Goal: Task Accomplishment & Management: Use online tool/utility

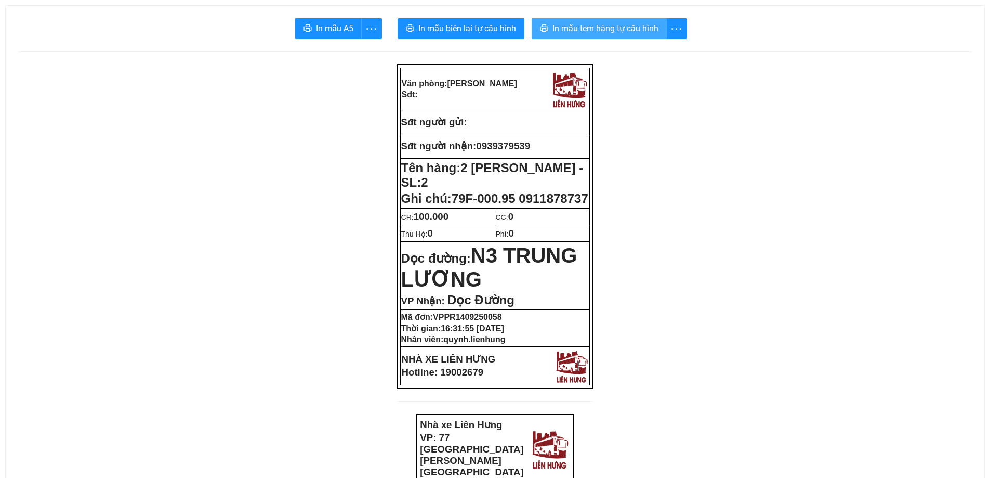
click at [619, 33] on span "In mẫu tem hàng tự cấu hình" at bounding box center [606, 28] width 106 height 13
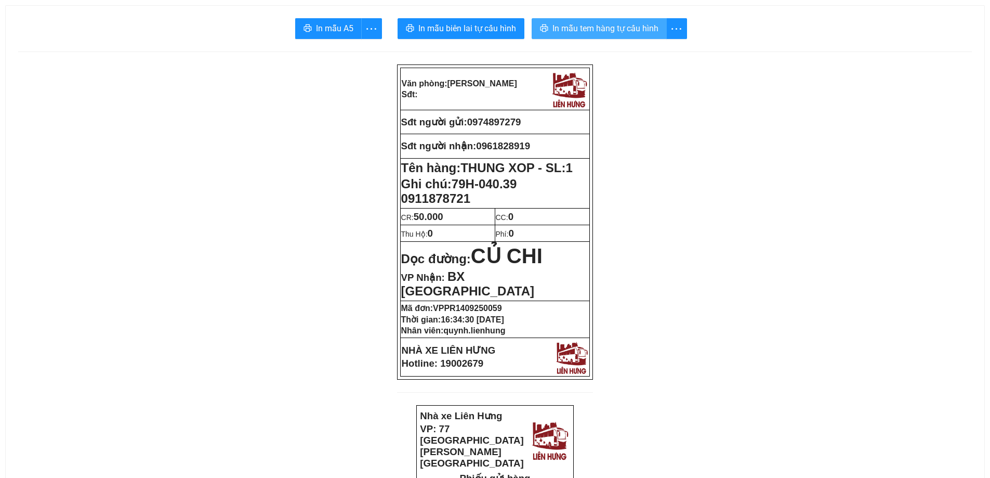
click at [561, 26] on span "In mẫu tem hàng tự cấu hình" at bounding box center [606, 28] width 106 height 13
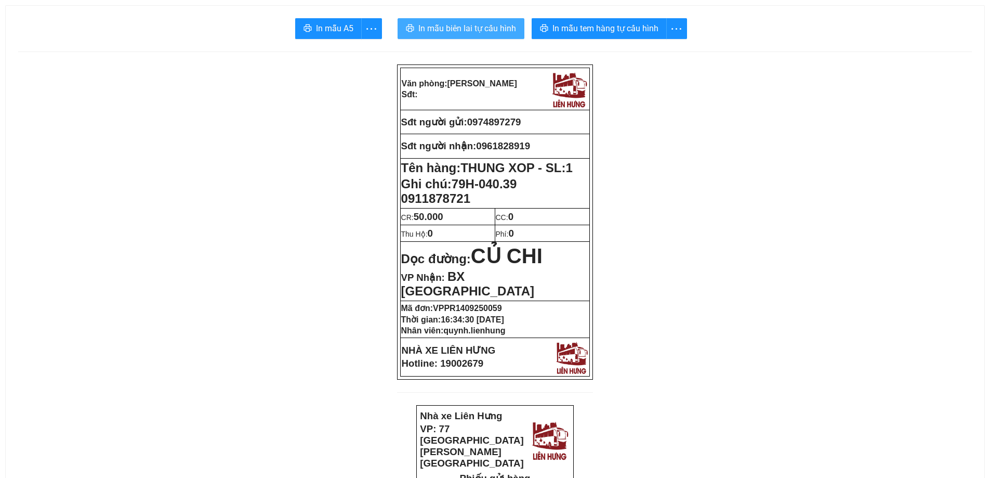
click at [469, 26] on span "In mẫu biên lai tự cấu hình" at bounding box center [467, 28] width 98 height 13
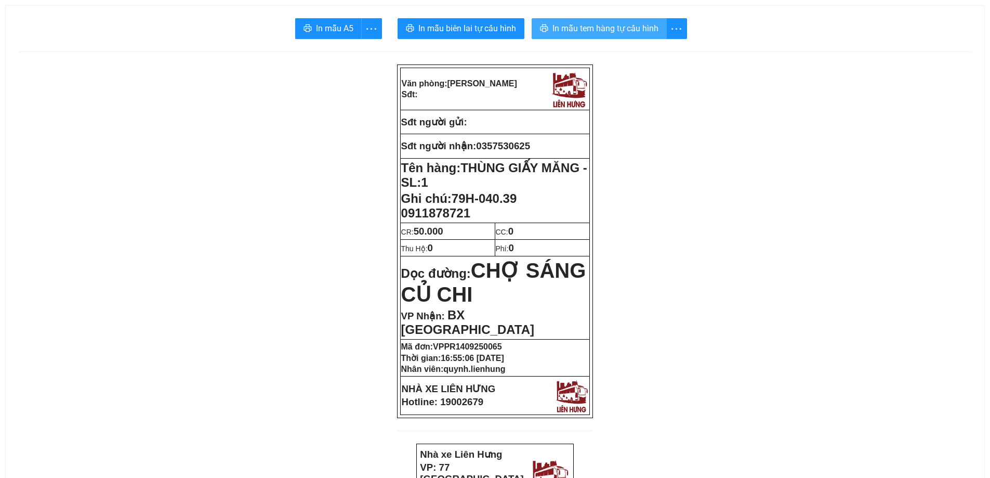
click at [556, 28] on span "In mẫu tem hàng tự cấu hình" at bounding box center [606, 28] width 106 height 13
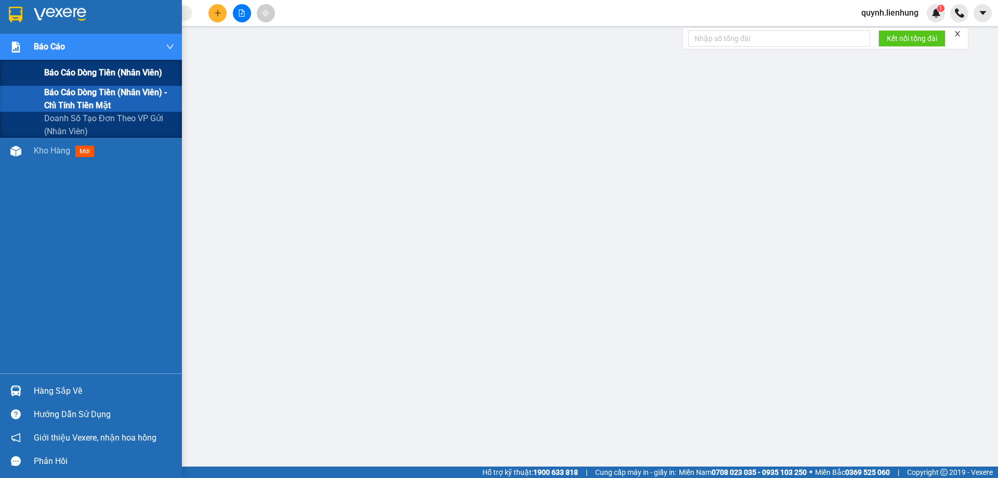
click at [97, 69] on span "Báo cáo dòng tiền (nhân viên)" at bounding box center [103, 72] width 118 height 13
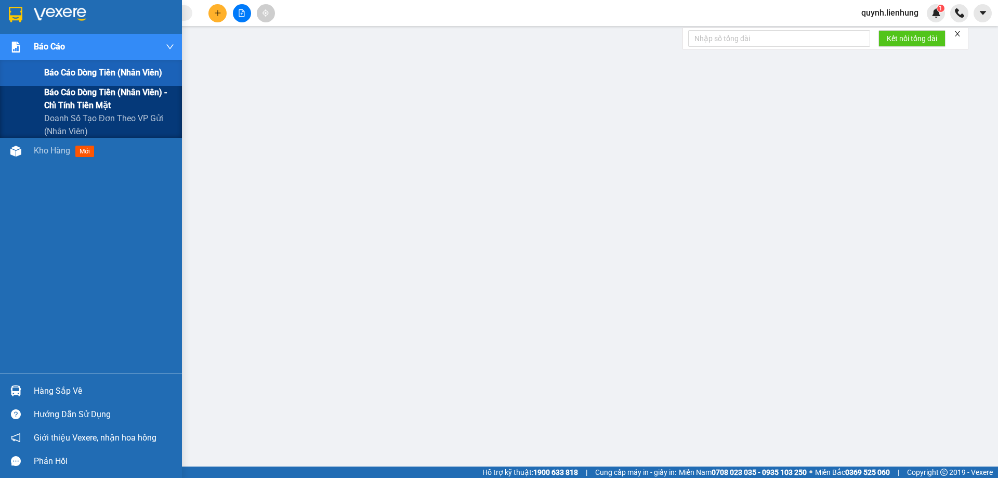
click at [85, 101] on span "Báo cáo dòng tiền (nhân viên) - chỉ tính tiền mặt" at bounding box center [109, 99] width 130 height 26
